Goal: Transaction & Acquisition: Purchase product/service

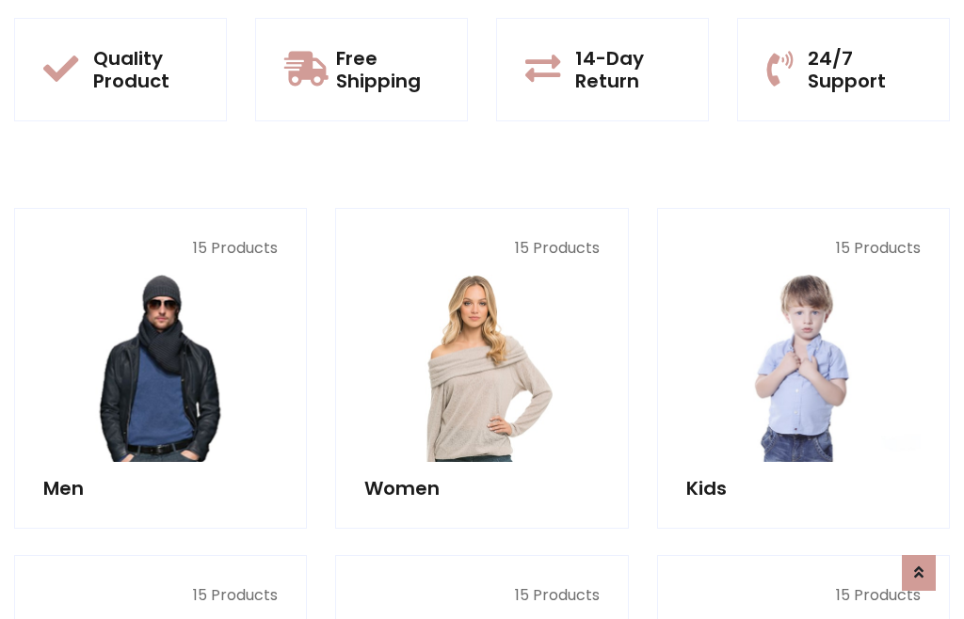
scroll to position [96, 0]
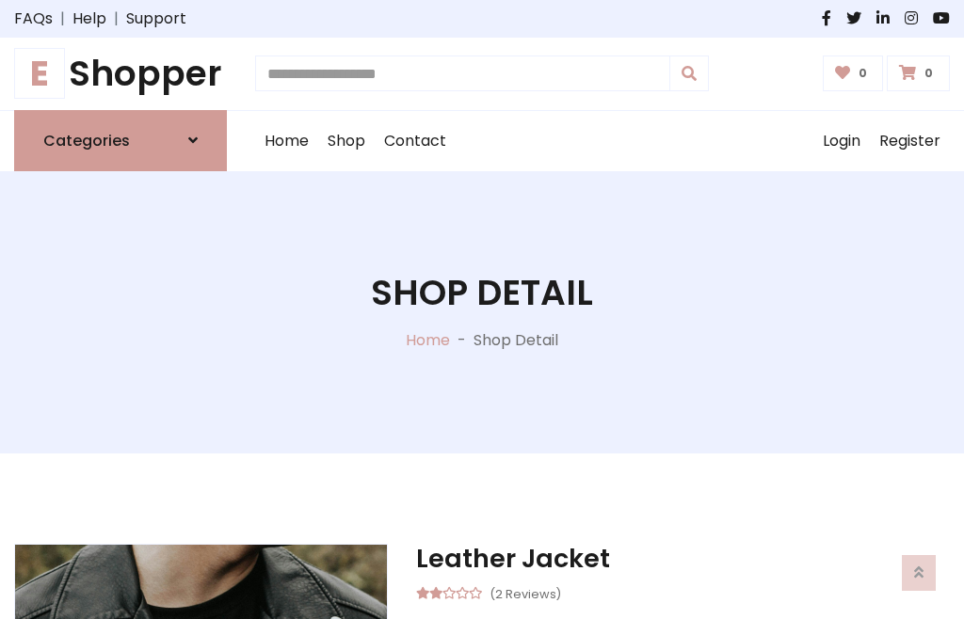
click at [120, 73] on h1 "E Shopper" at bounding box center [120, 74] width 213 height 42
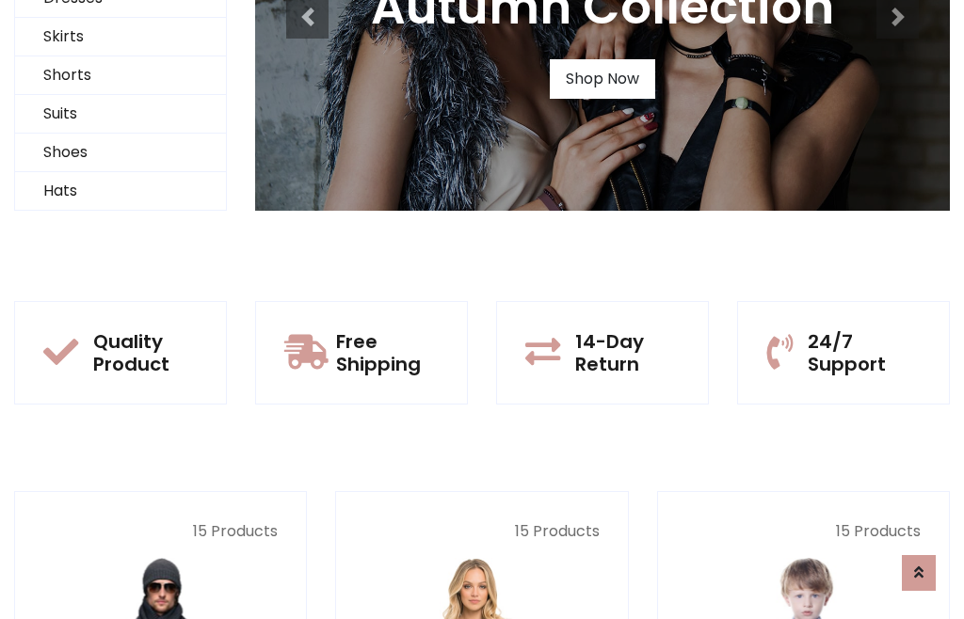
scroll to position [182, 0]
